Goal: Check status: Check status

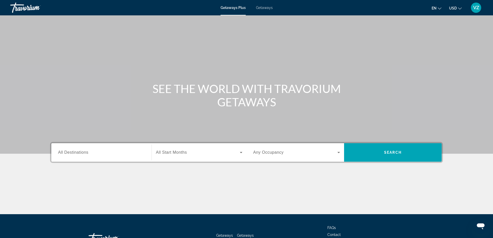
click at [476, 8] on span "VZ" at bounding box center [476, 7] width 6 height 5
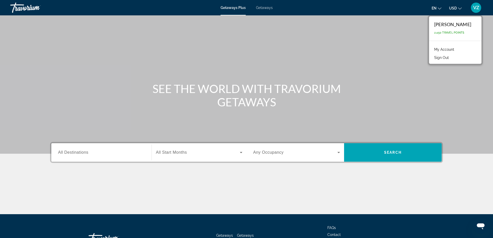
click at [454, 49] on link "My Account" at bounding box center [444, 49] width 25 height 7
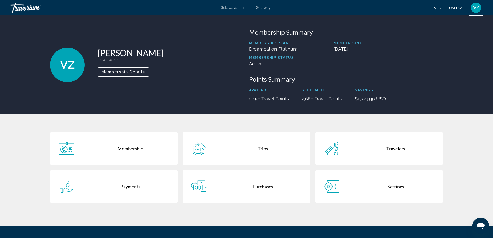
click at [265, 149] on div "Trips" at bounding box center [263, 148] width 94 height 33
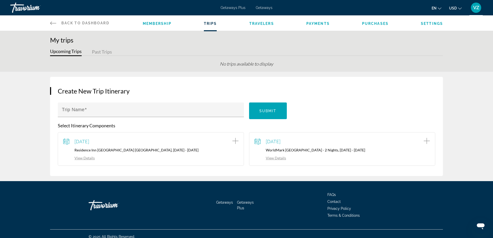
click at [279, 158] on link "View Details" at bounding box center [270, 158] width 32 height 4
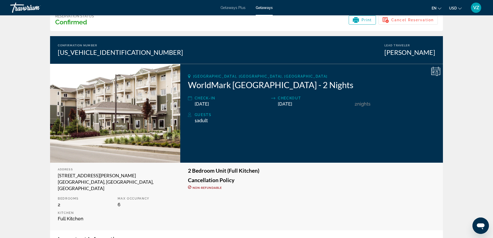
scroll to position [27, 0]
drag, startPoint x: 365, startPoint y: 20, endPoint x: 399, endPoint y: 209, distance: 192.2
click at [362, 20] on span "Print" at bounding box center [366, 20] width 11 height 4
click at [474, 6] on span "VZ" at bounding box center [476, 7] width 6 height 5
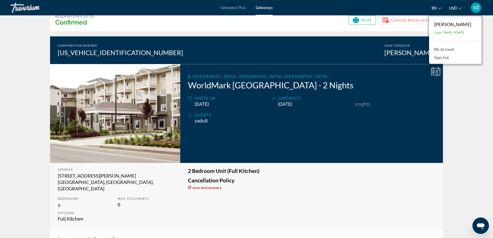
click at [450, 58] on button "Sign Out" at bounding box center [442, 57] width 20 height 7
